Goal: Task Accomplishment & Management: Use online tool/utility

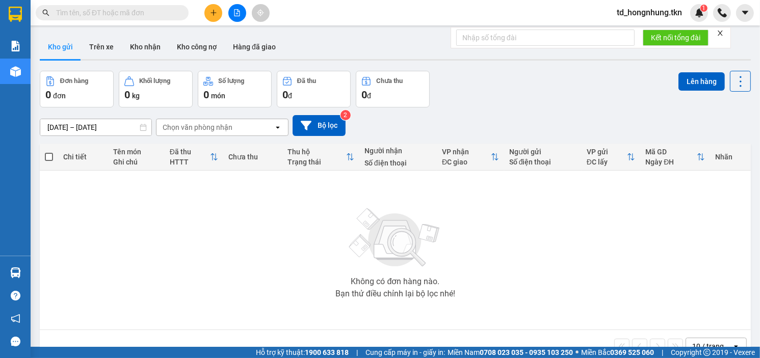
click at [128, 12] on input "text" at bounding box center [116, 12] width 120 height 11
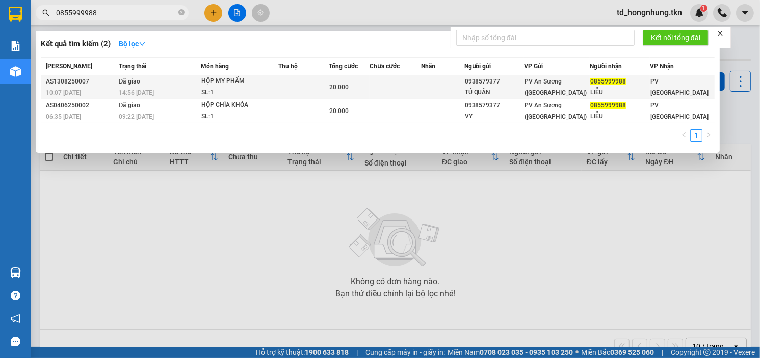
type input "0855999988"
click at [207, 86] on div "HỘP MY PHẨM" at bounding box center [239, 81] width 76 height 11
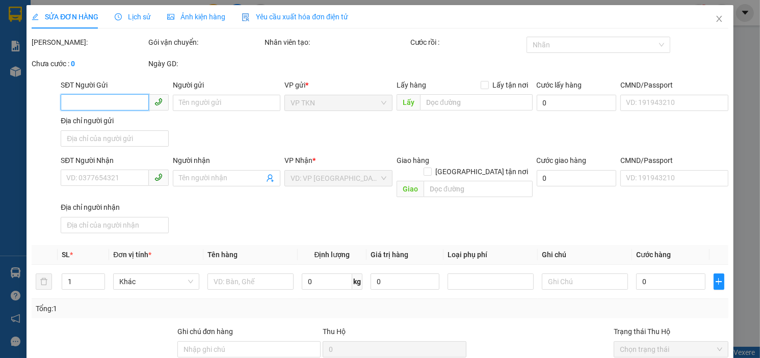
type input "0938579377"
type input "TÚ QUÂN"
type input "0855999988"
type input "LIỄU"
type input "20.000"
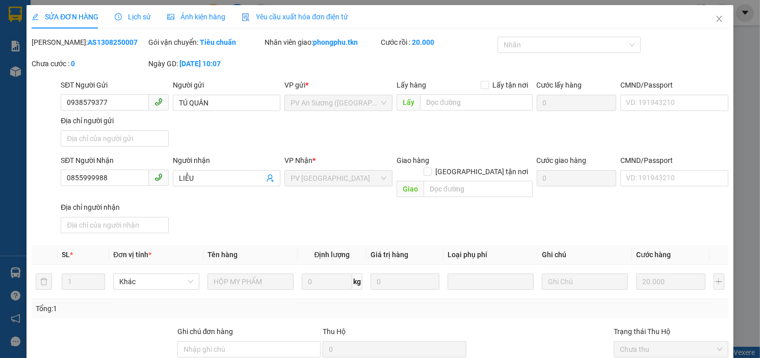
click at [131, 15] on span "Lịch sử" at bounding box center [133, 17] width 36 height 8
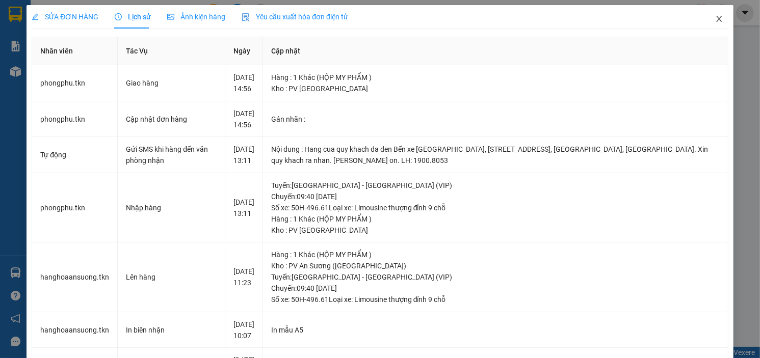
click at [712, 14] on span "Close" at bounding box center [719, 19] width 29 height 29
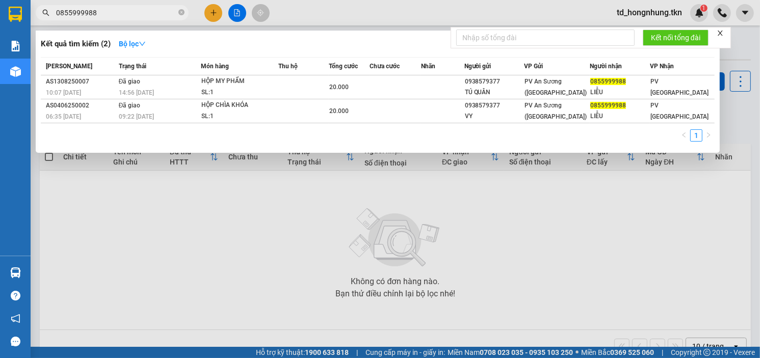
drag, startPoint x: 99, startPoint y: 12, endPoint x: 55, endPoint y: 14, distance: 44.4
click at [55, 14] on span "0855999988" at bounding box center [112, 12] width 153 height 15
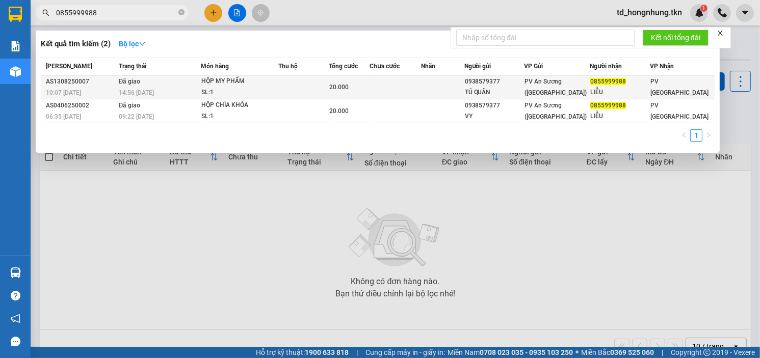
click at [298, 85] on td at bounding box center [303, 87] width 50 height 24
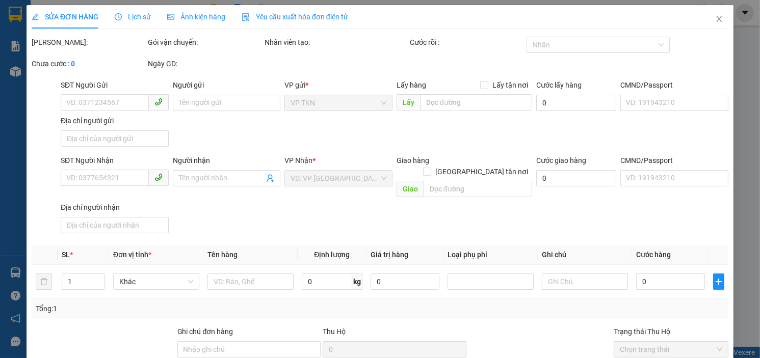
type input "0938579377"
type input "TÚ QUÂN"
type input "0855999988"
type input "LIỄU"
type input "20.000"
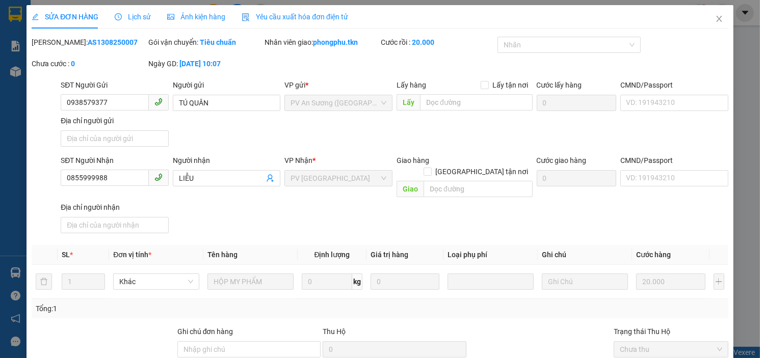
click at [145, 18] on span "Lịch sử" at bounding box center [133, 17] width 36 height 8
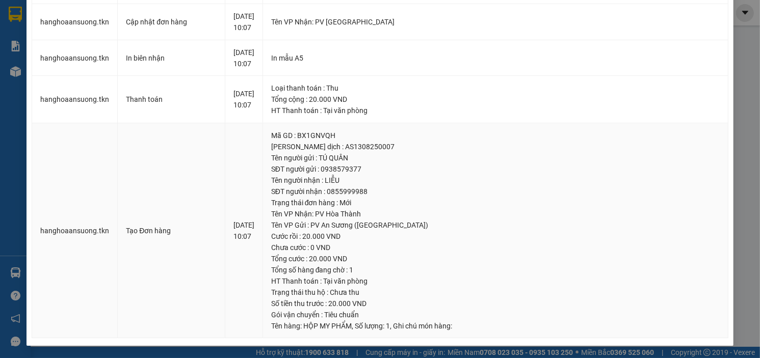
scroll to position [410, 0]
